Goal: Navigation & Orientation: Find specific page/section

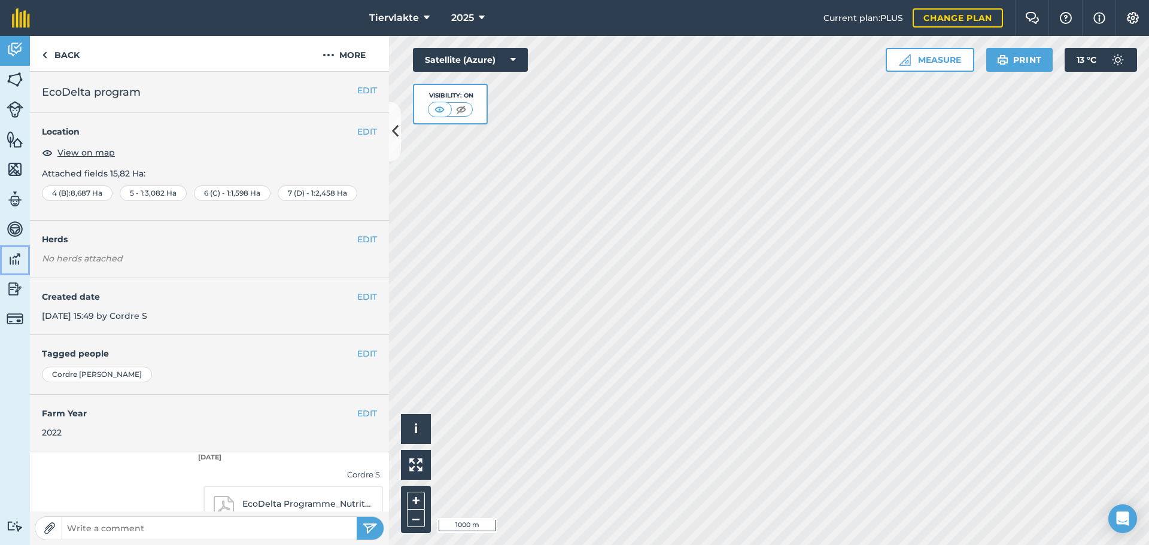
click at [16, 263] on img at bounding box center [15, 259] width 17 height 18
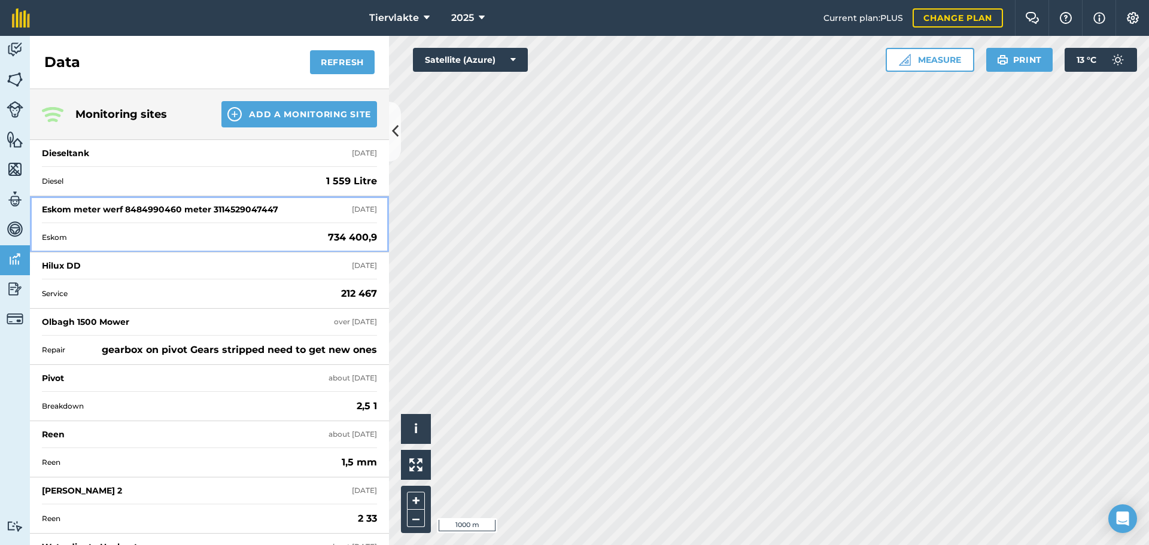
click at [53, 234] on span "Eskom" at bounding box center [182, 238] width 281 height 10
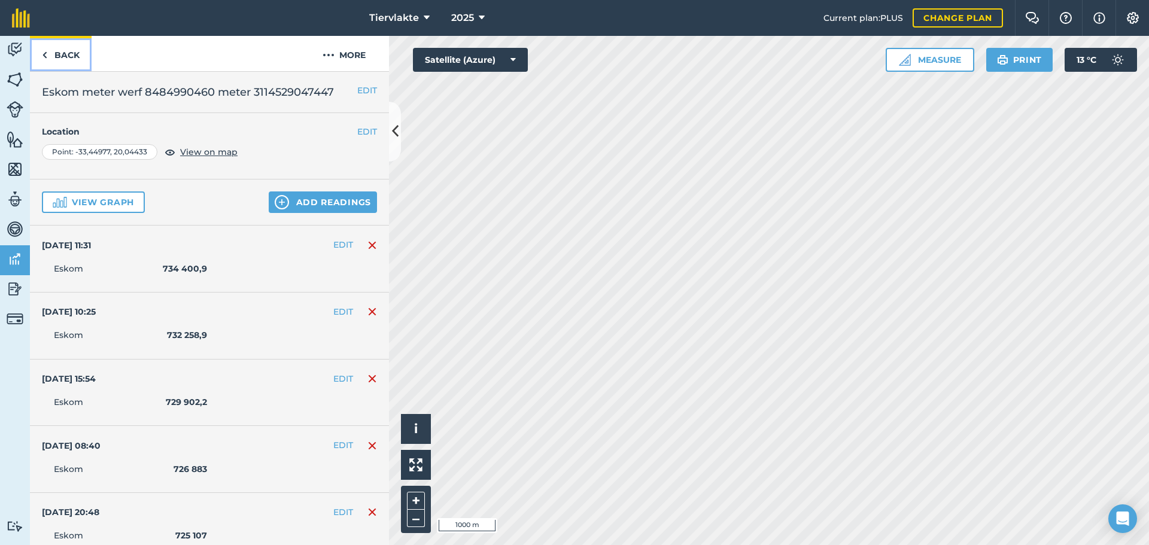
click at [59, 49] on link "Back" at bounding box center [61, 53] width 62 height 35
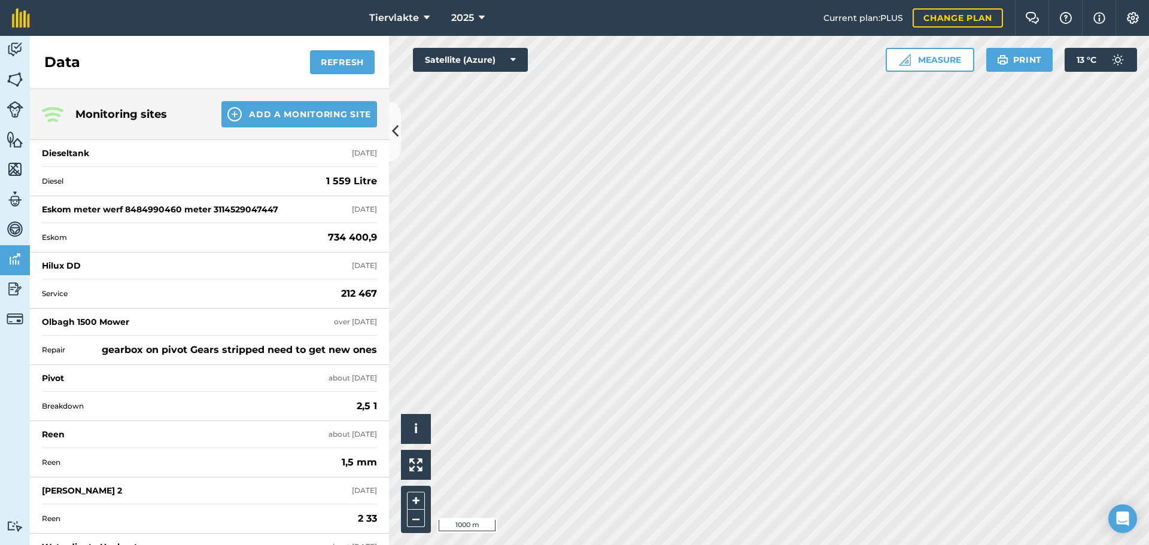
scroll to position [60, 0]
